Goal: Task Accomplishment & Management: Complete application form

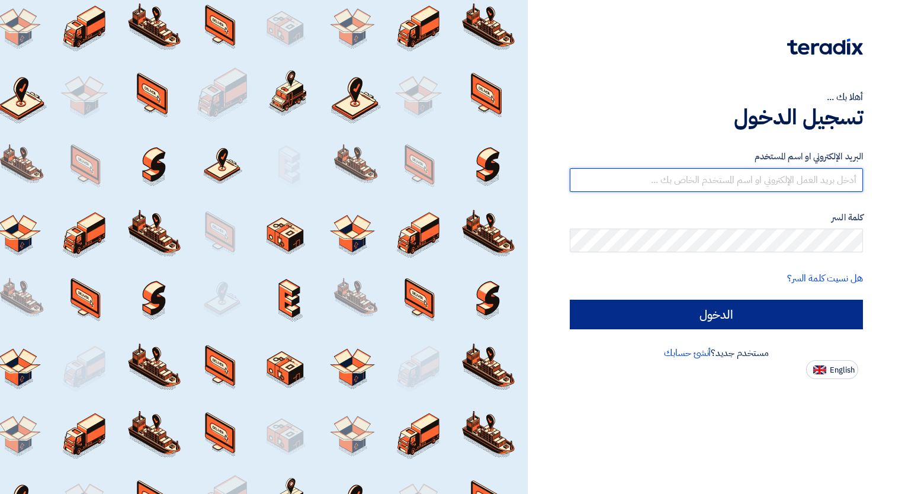
type input "[EMAIL_ADDRESS][DOMAIN_NAME]"
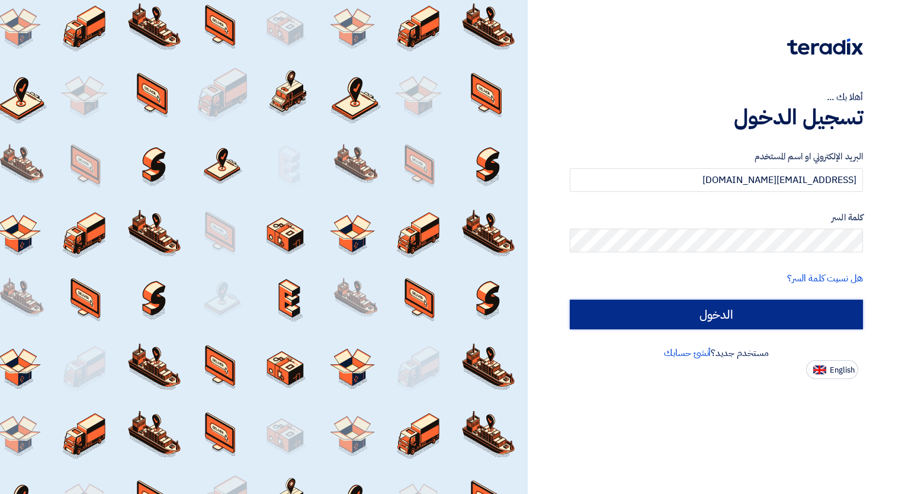
click at [691, 313] on input "الدخول" at bounding box center [716, 315] width 293 height 30
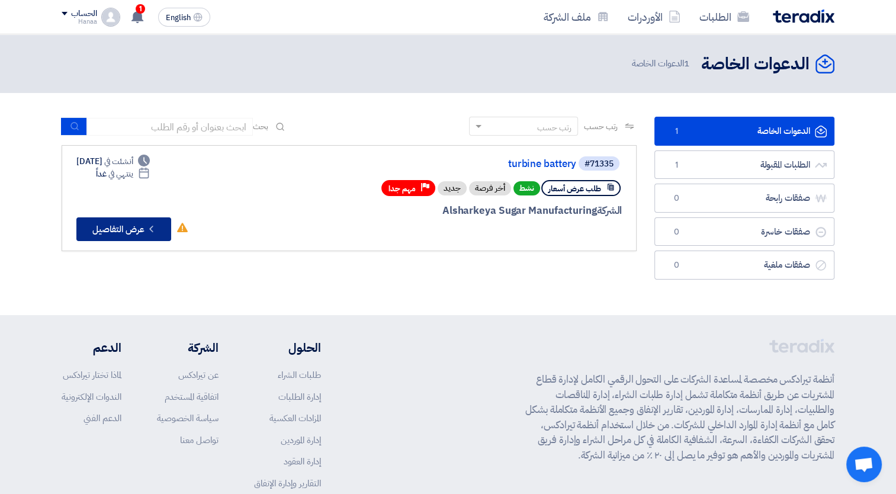
click at [124, 229] on button "Check details عرض التفاصيل" at bounding box center [123, 229] width 95 height 24
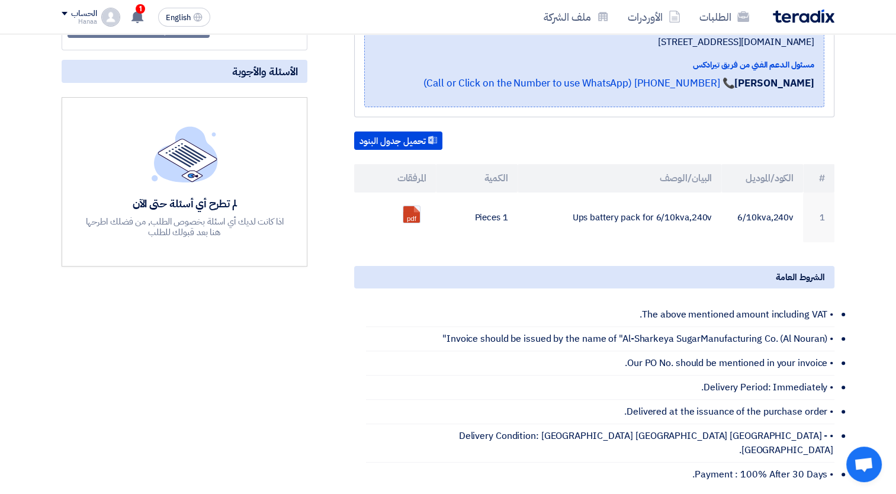
scroll to position [237, 0]
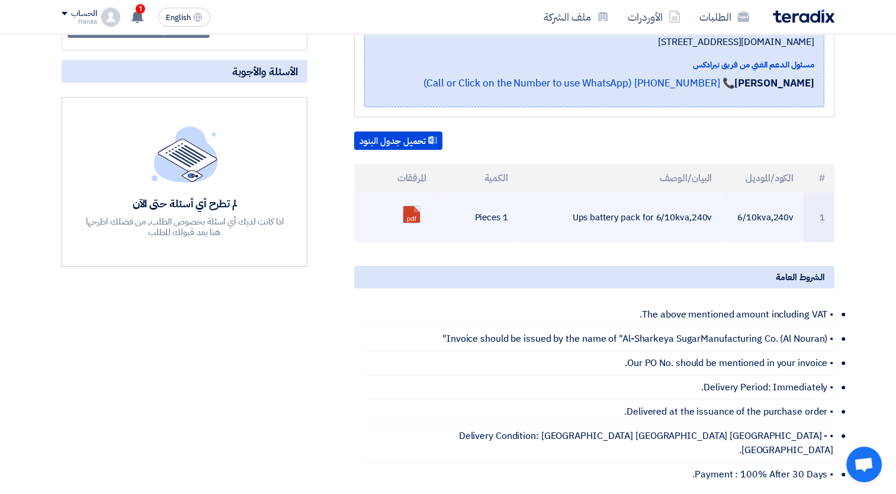
click at [405, 210] on link at bounding box center [450, 241] width 95 height 71
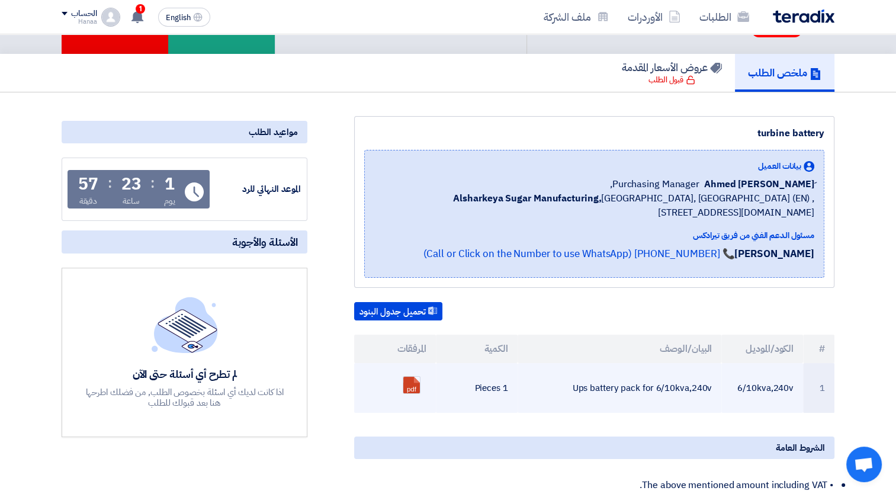
scroll to position [0, 0]
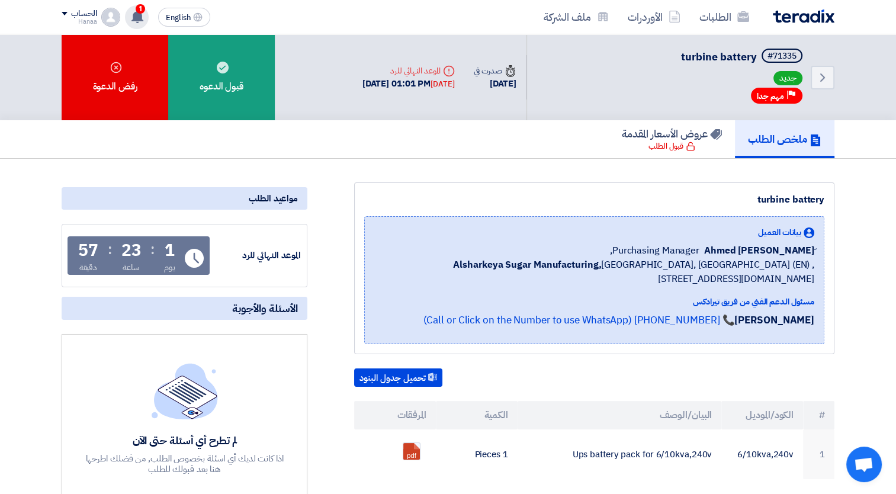
click at [147, 13] on div "1 تم نشر طلب عروض أسعار جديد - شاهد التفاصيل 17 minutes ago تعديل جديد خاص بطلب…" at bounding box center [137, 17] width 24 height 24
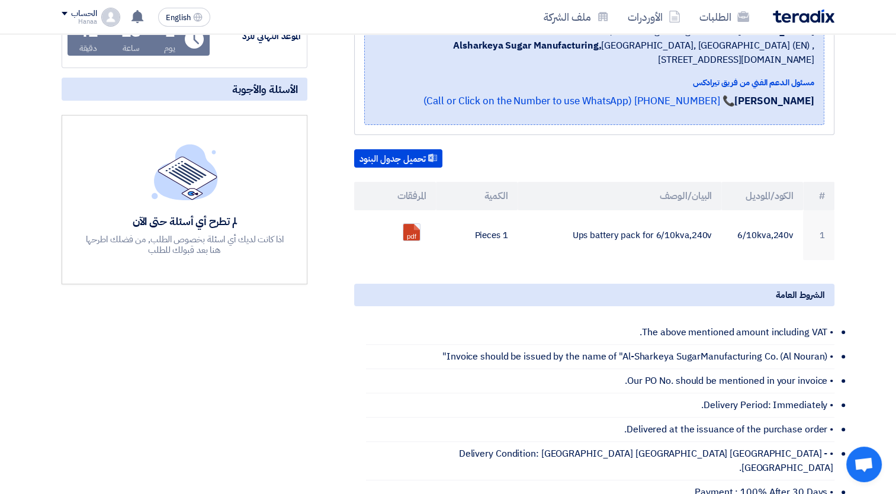
scroll to position [237, 0]
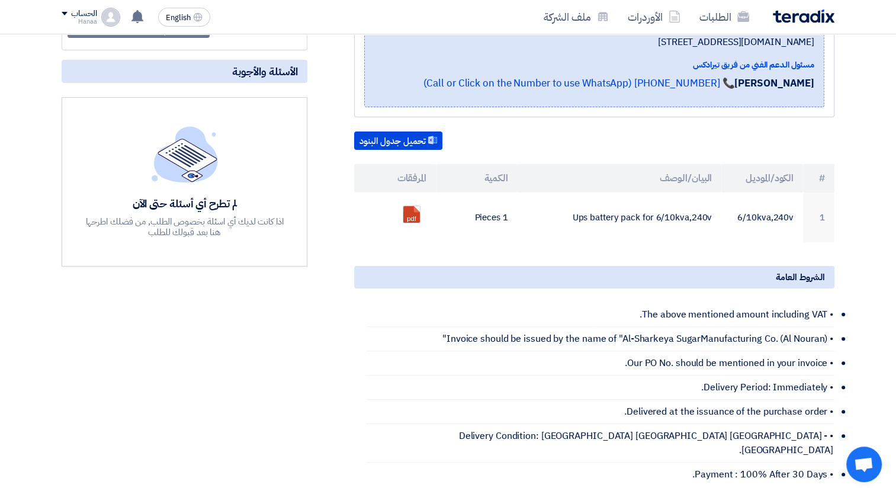
click at [210, 197] on div "لم تطرح أي أسئلة حتى الآن" at bounding box center [184, 204] width 201 height 14
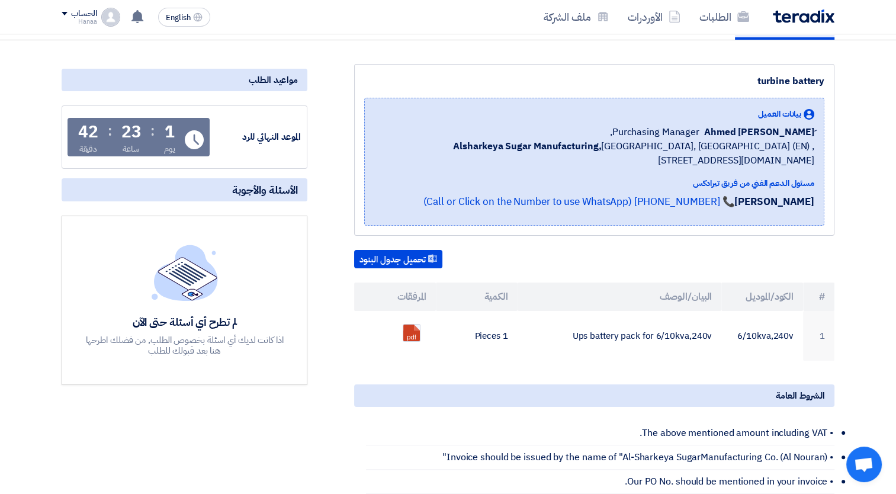
scroll to position [0, 0]
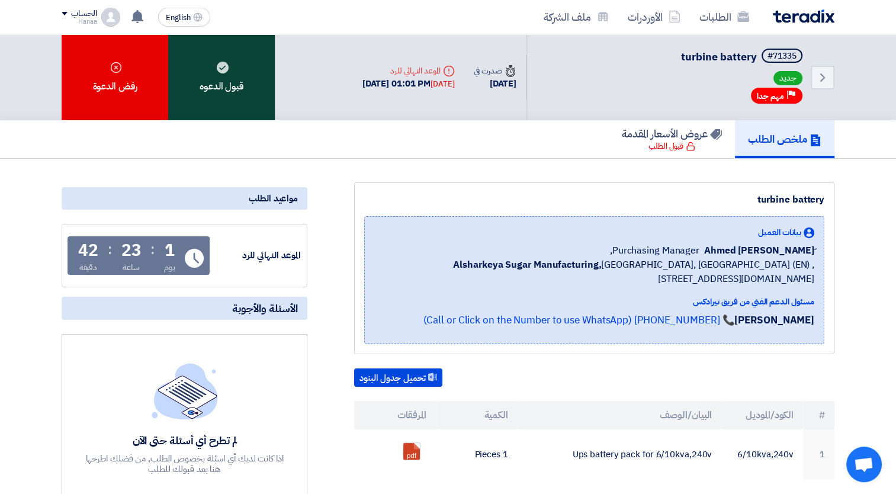
click at [219, 84] on div "قبول الدعوه" at bounding box center [221, 77] width 107 height 86
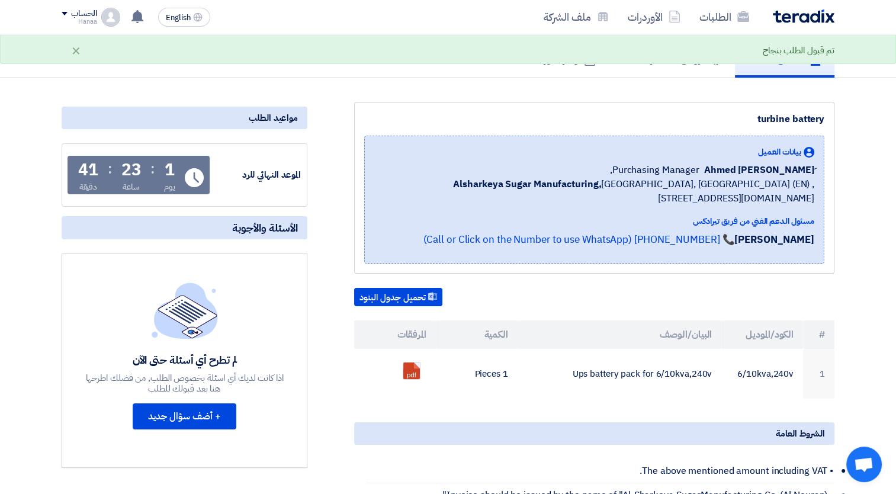
scroll to position [296, 0]
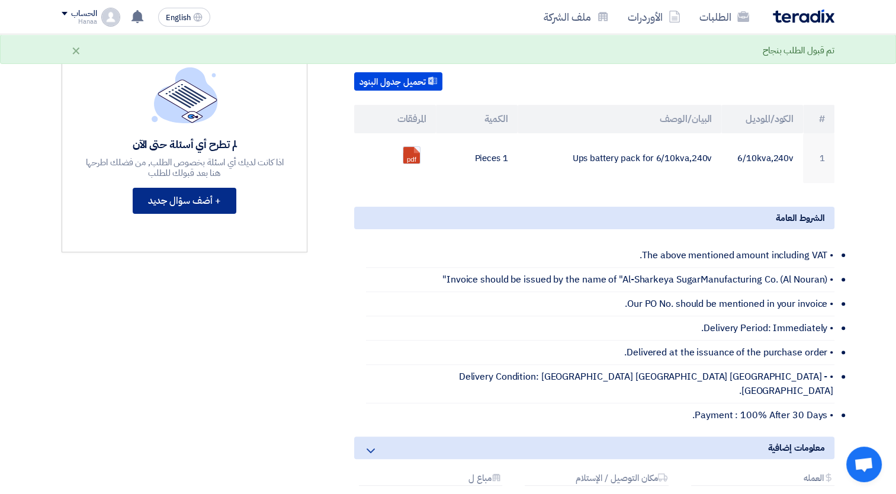
click at [170, 211] on button "+ أضف سؤال جديد" at bounding box center [185, 201] width 104 height 26
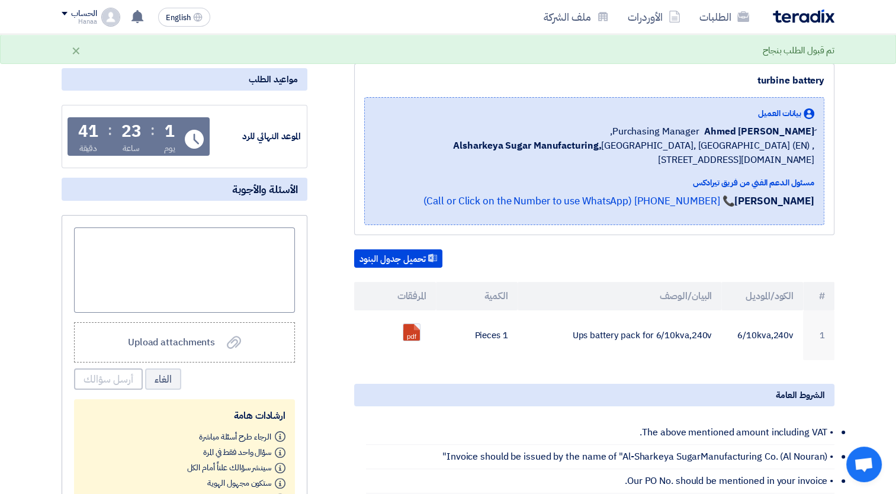
scroll to position [118, 0]
click at [233, 203] on app-supplier-updates-wall "الأسئلة والأجوبة Upload attachments Upload attachments الغاء أرسل سؤالك ارشادات…" at bounding box center [185, 353] width 246 height 351
click at [236, 230] on div at bounding box center [184, 270] width 221 height 85
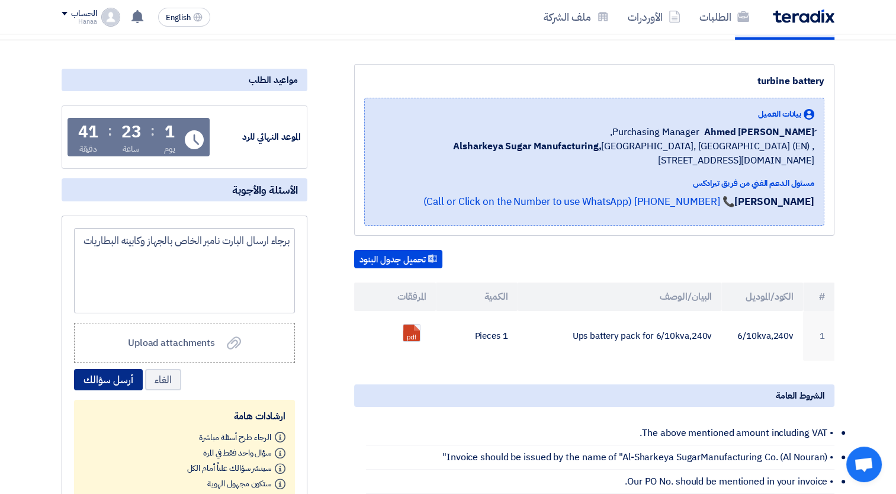
click at [123, 377] on button "أرسل سؤالك" at bounding box center [108, 379] width 69 height 21
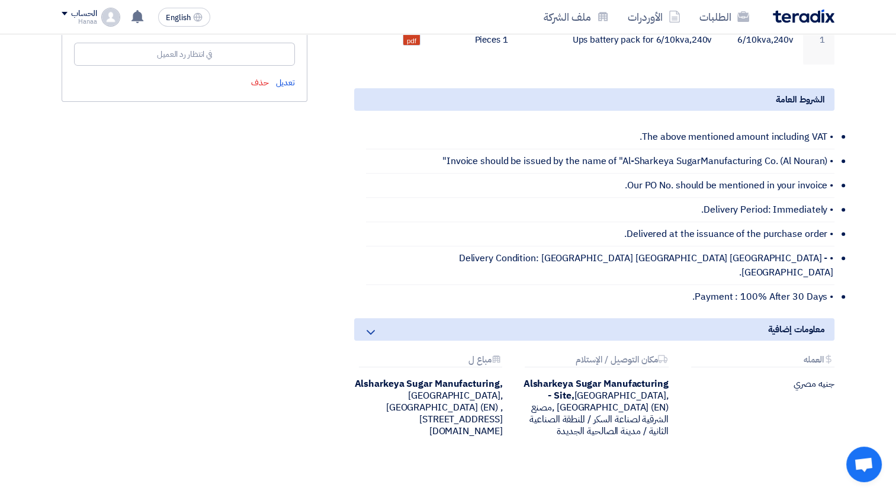
scroll to position [533, 0]
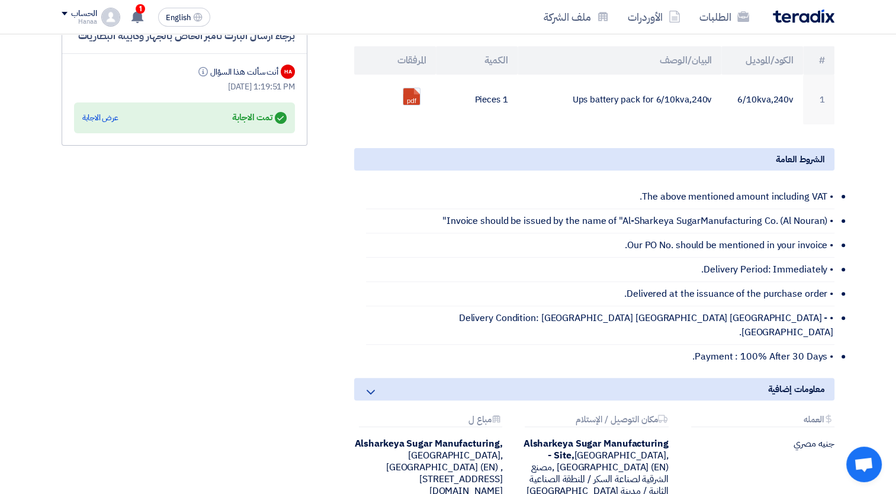
scroll to position [355, 0]
click at [107, 113] on div "عرض الاجابة" at bounding box center [100, 117] width 36 height 12
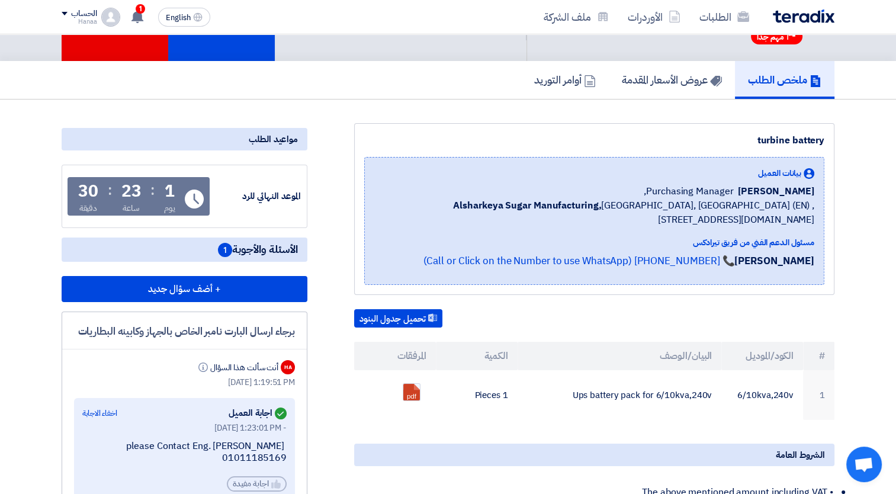
scroll to position [0, 0]
